Goal: Information Seeking & Learning: Learn about a topic

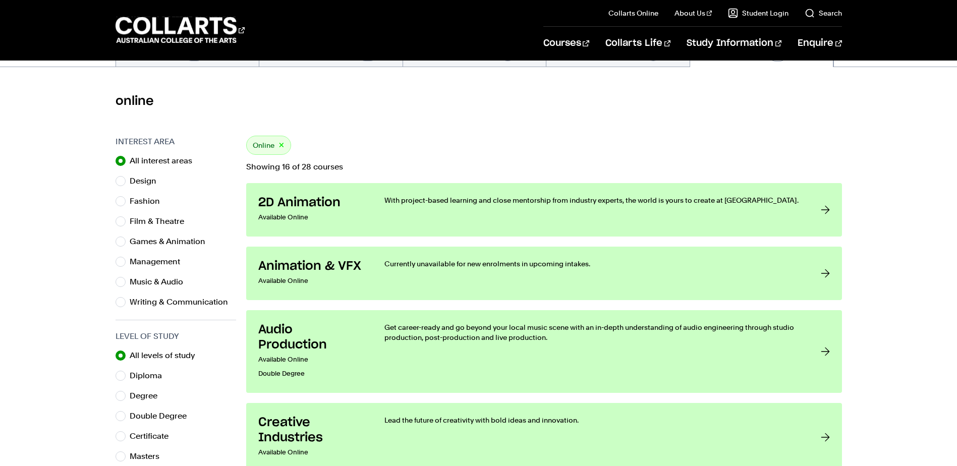
scroll to position [50, 0]
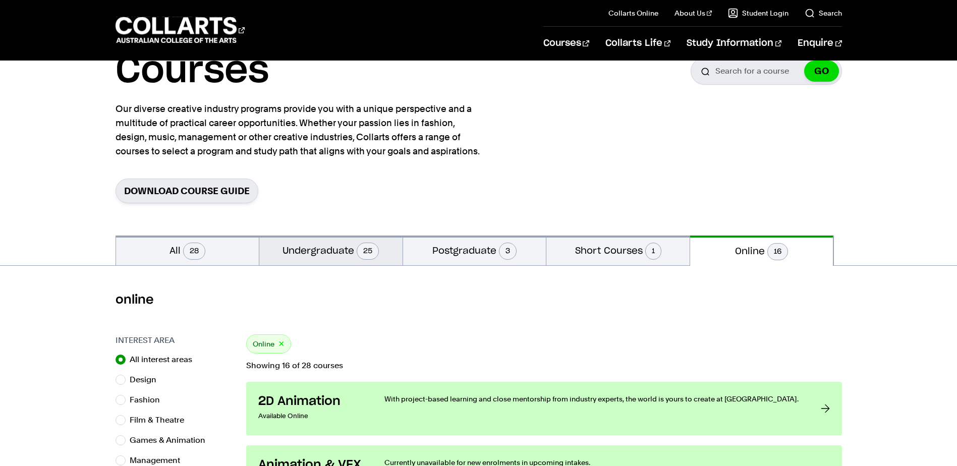
click at [322, 251] on button "Undergraduate 25" at bounding box center [330, 251] width 143 height 30
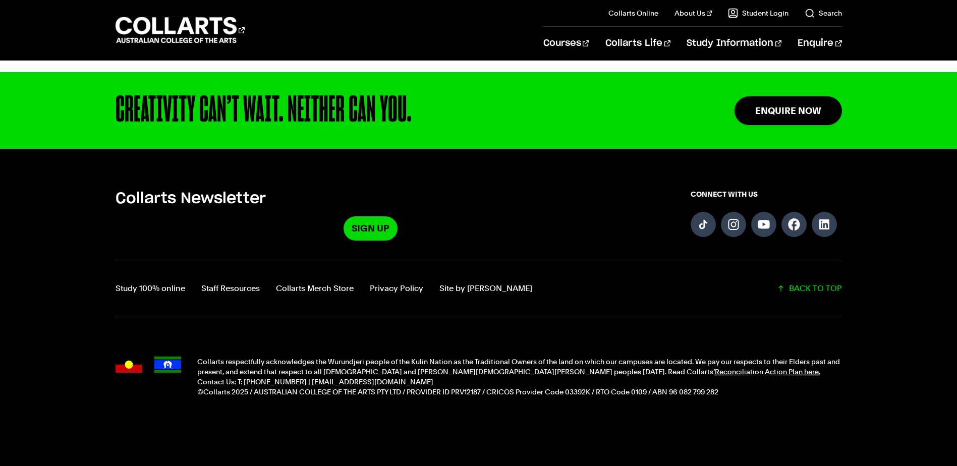
scroll to position [2219, 0]
